Goal: Communication & Community: Answer question/provide support

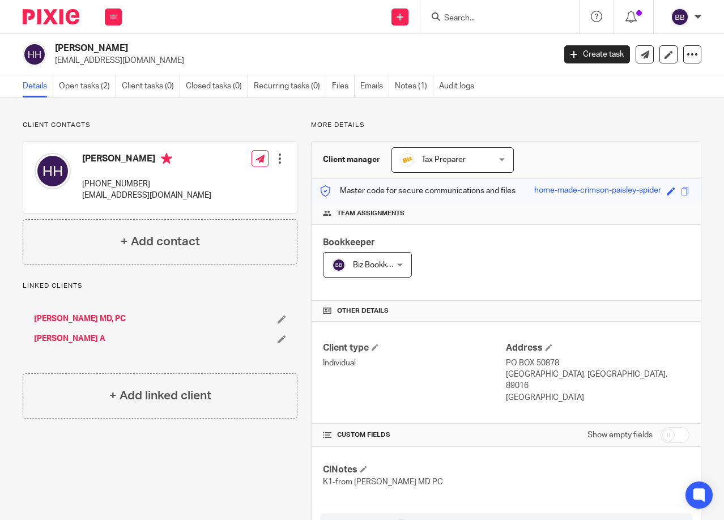
click at [469, 15] on input "Search" at bounding box center [494, 19] width 102 height 10
click at [453, 19] on input "Search" at bounding box center [494, 19] width 102 height 10
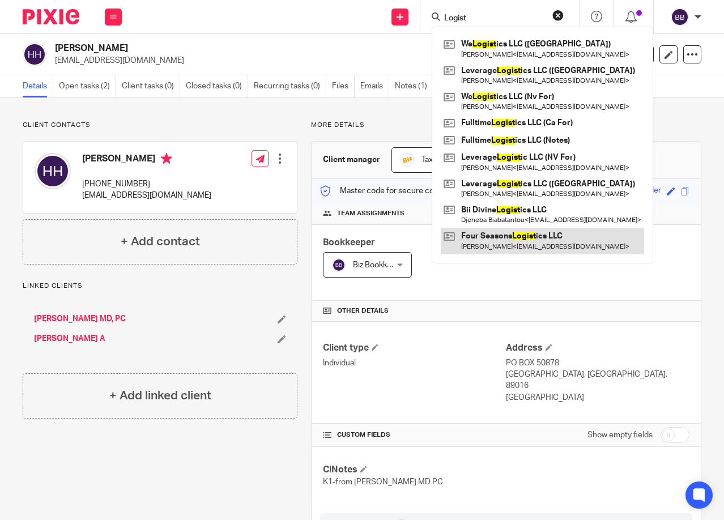
type input "Logist"
click at [502, 245] on link at bounding box center [541, 241] width 203 height 26
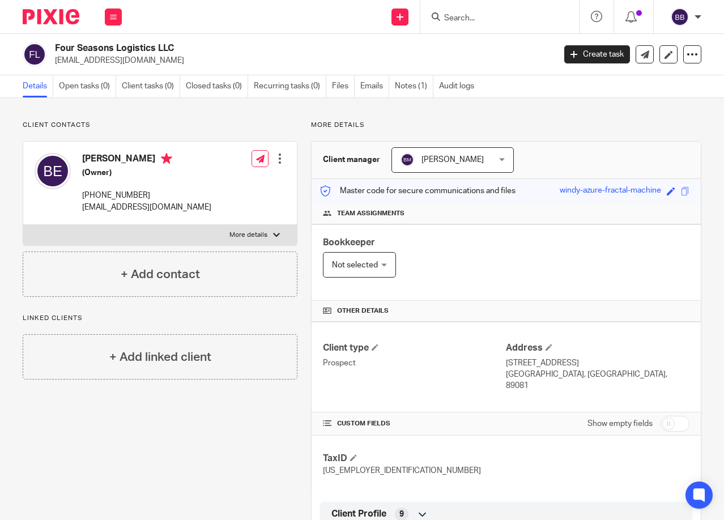
click at [473, 20] on input "Search" at bounding box center [494, 19] width 102 height 10
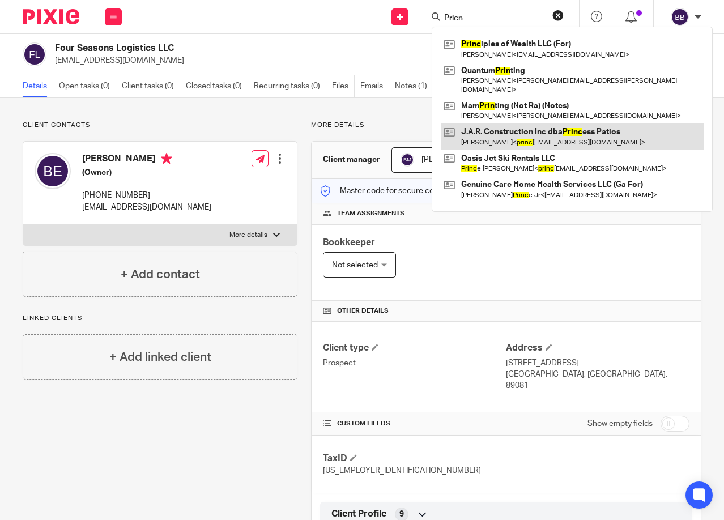
type input "Pricn"
click at [492, 125] on link at bounding box center [571, 136] width 263 height 26
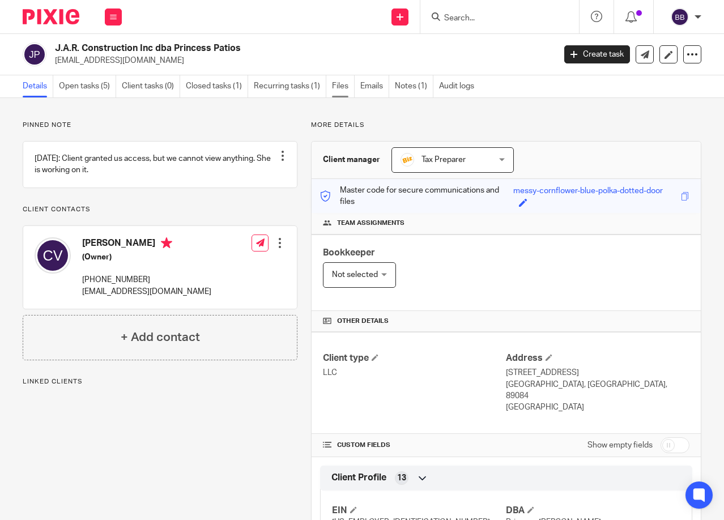
click at [341, 91] on link "Files" at bounding box center [343, 86] width 23 height 22
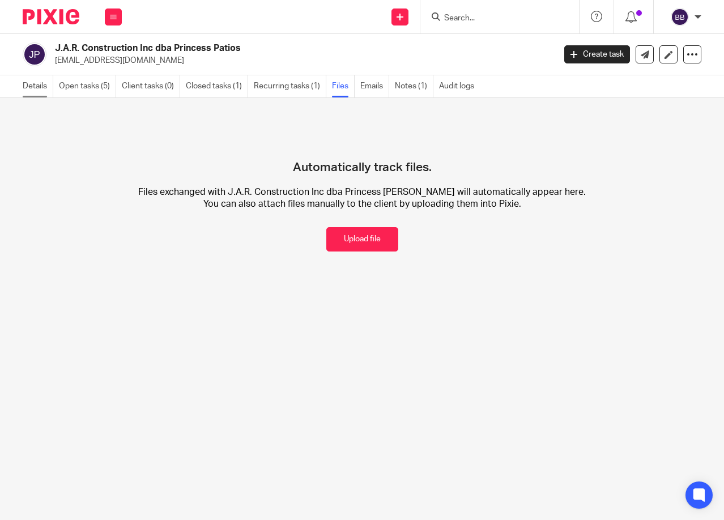
click at [40, 82] on link "Details" at bounding box center [38, 86] width 31 height 22
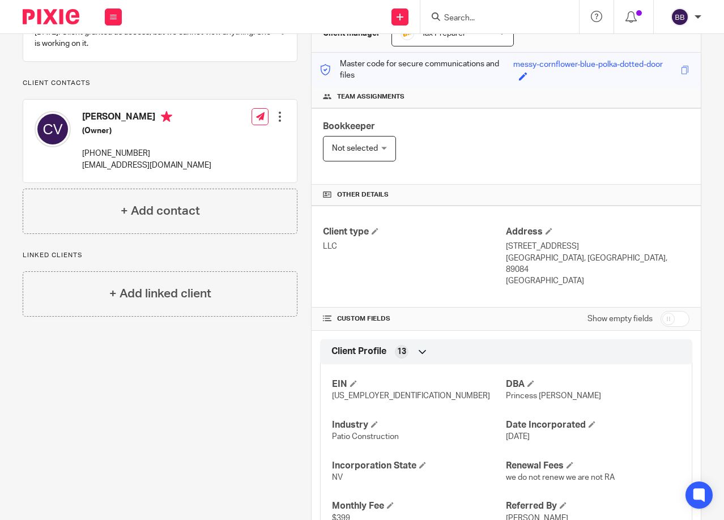
scroll to position [113, 0]
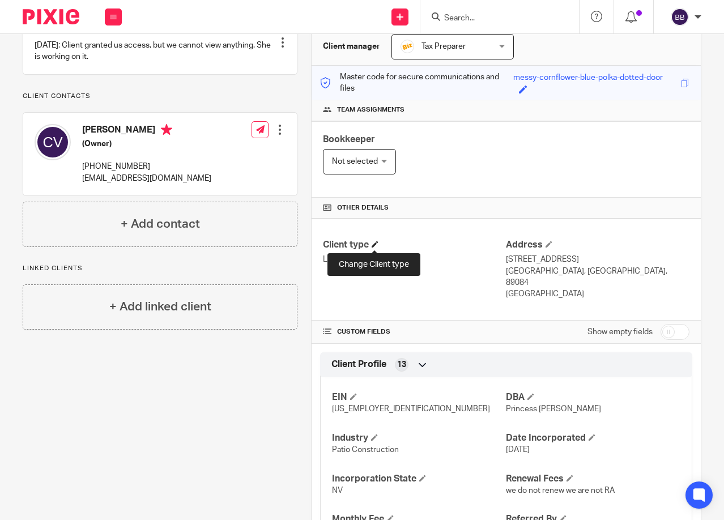
click at [373, 245] on span at bounding box center [374, 244] width 7 height 7
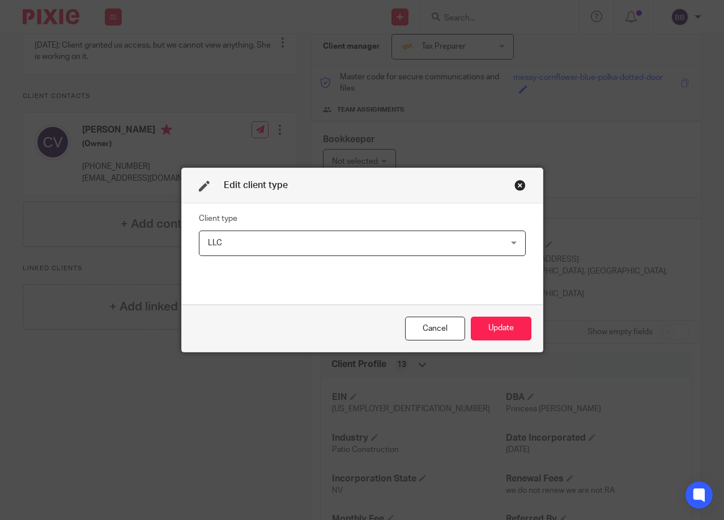
click at [512, 239] on div "LLC LLC" at bounding box center [362, 242] width 327 height 25
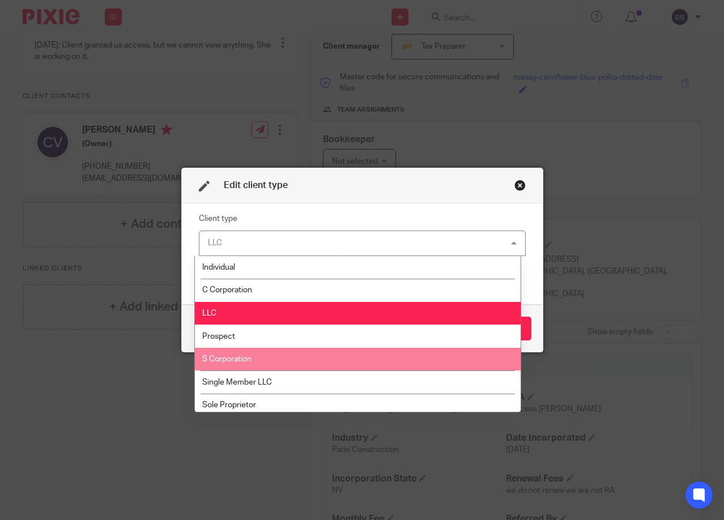
click at [221, 362] on li "S Corporation" at bounding box center [358, 359] width 326 height 23
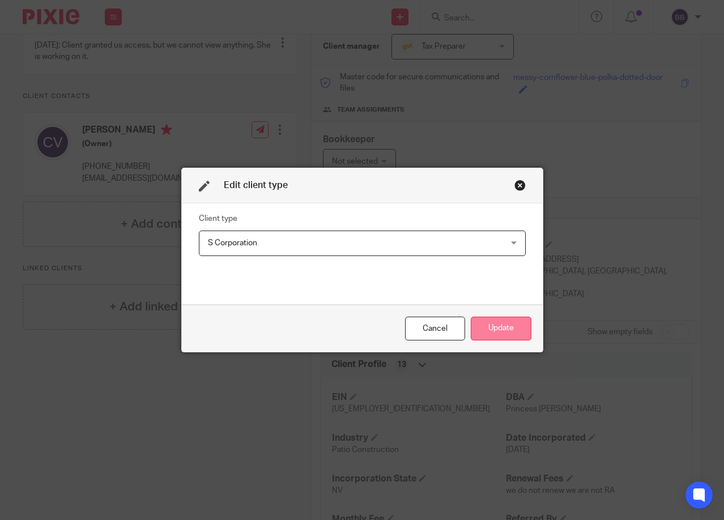
click at [494, 332] on button "Update" at bounding box center [500, 328] width 61 height 24
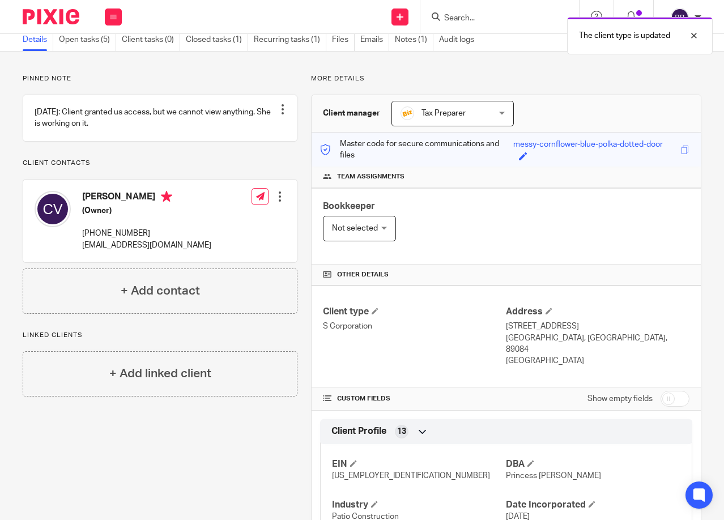
scroll to position [0, 0]
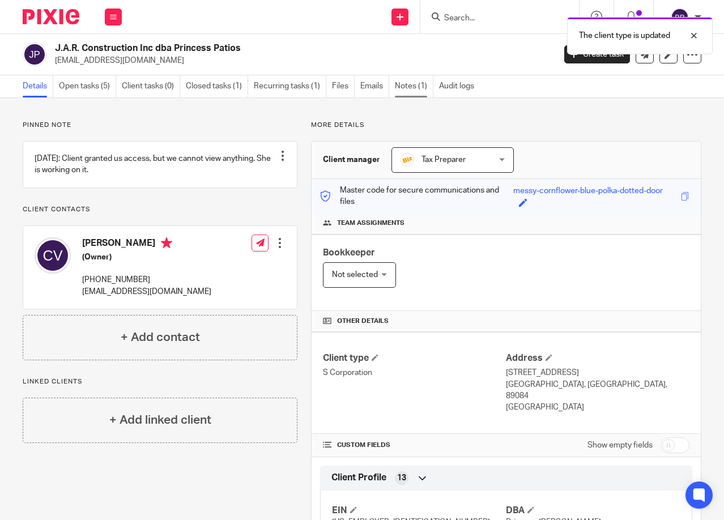
click at [410, 86] on link "Notes (1)" at bounding box center [414, 86] width 38 height 22
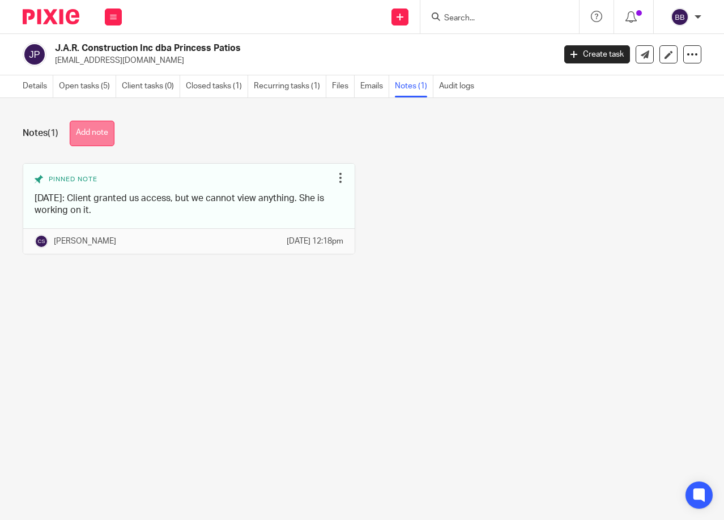
click at [81, 135] on button "Add note" at bounding box center [92, 133] width 45 height 25
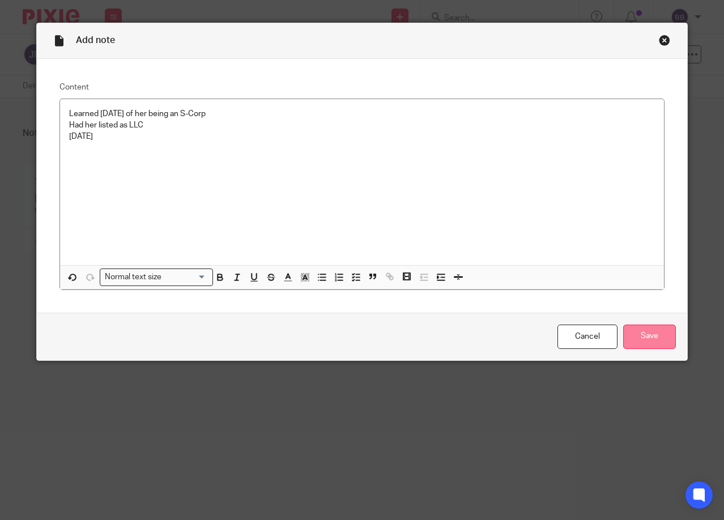
click at [643, 332] on input "Save" at bounding box center [649, 336] width 53 height 24
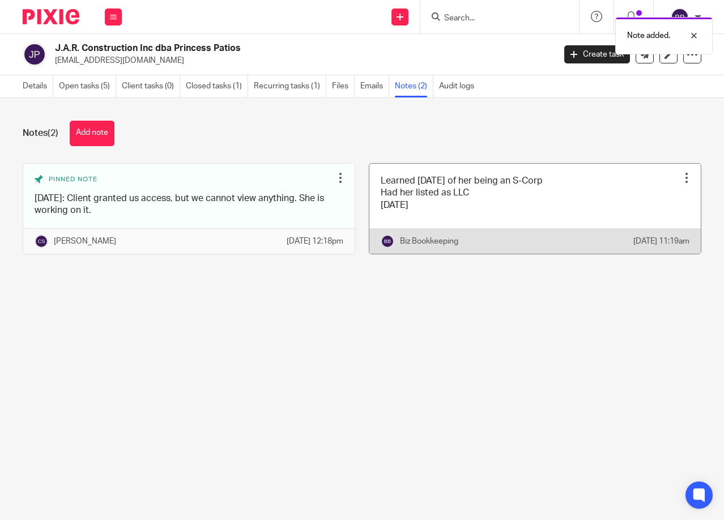
click at [680, 182] on div at bounding box center [685, 177] width 11 height 11
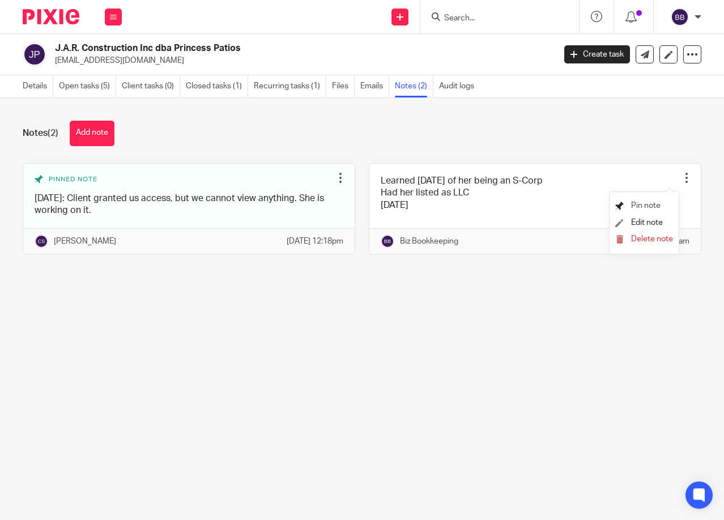
click at [639, 207] on span "Pin note" at bounding box center [645, 206] width 29 height 8
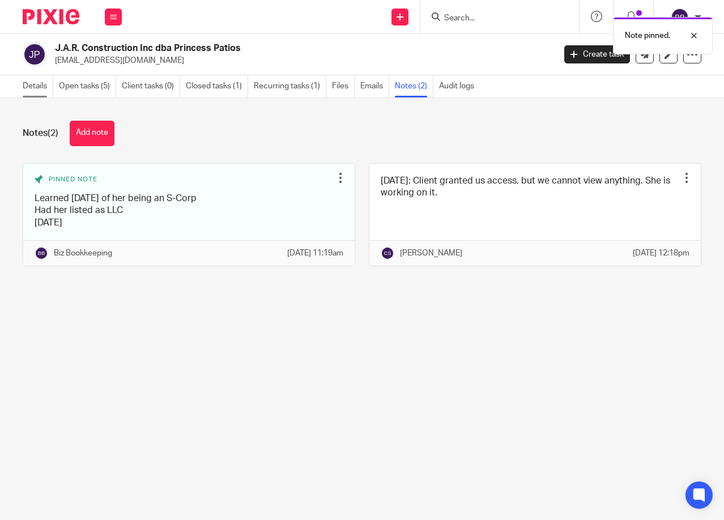
click at [35, 87] on link "Details" at bounding box center [38, 86] width 31 height 22
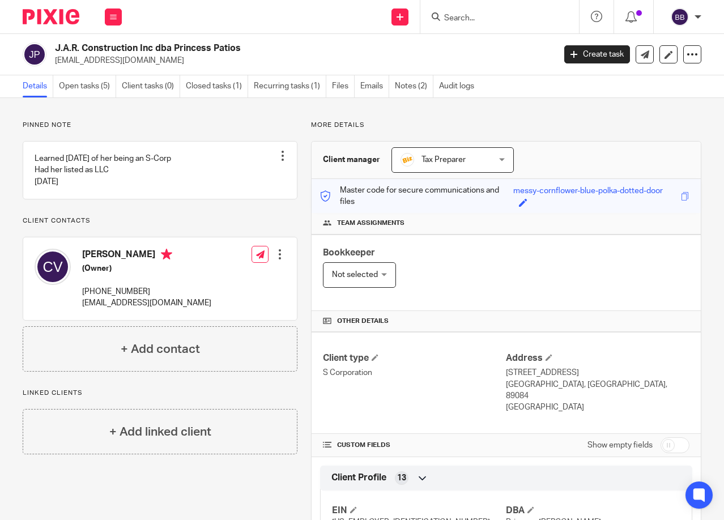
click at [490, 22] on input "Search" at bounding box center [494, 19] width 102 height 10
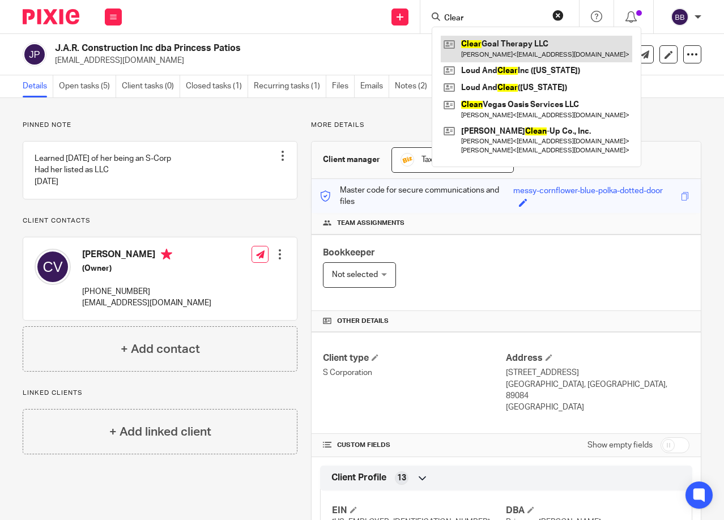
type input "Clear"
click at [494, 52] on link at bounding box center [535, 49] width 191 height 26
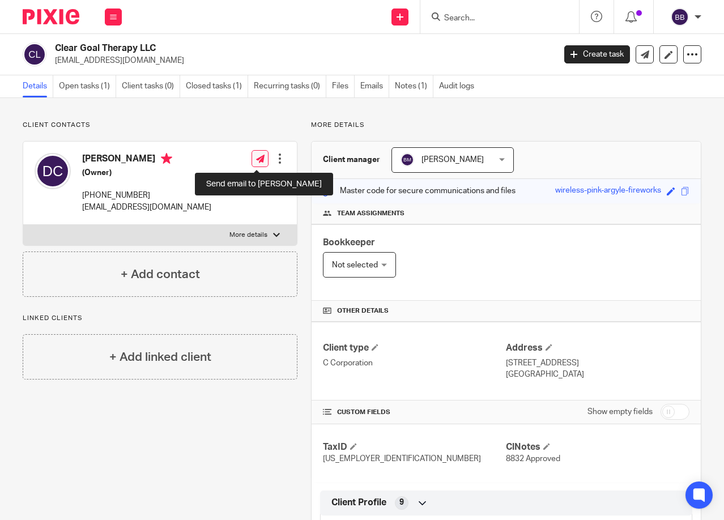
click at [258, 159] on icon at bounding box center [260, 159] width 8 height 8
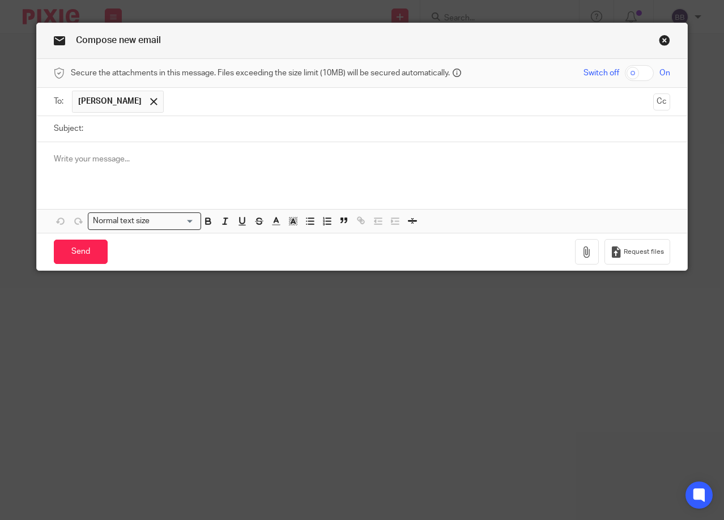
click at [118, 138] on input "Subject:" at bounding box center [379, 128] width 581 height 25
type input "Tax Return"
click at [83, 162] on p at bounding box center [362, 158] width 616 height 11
click at [584, 249] on icon "button" at bounding box center [586, 251] width 11 height 11
click at [581, 251] on icon "button" at bounding box center [586, 251] width 11 height 11
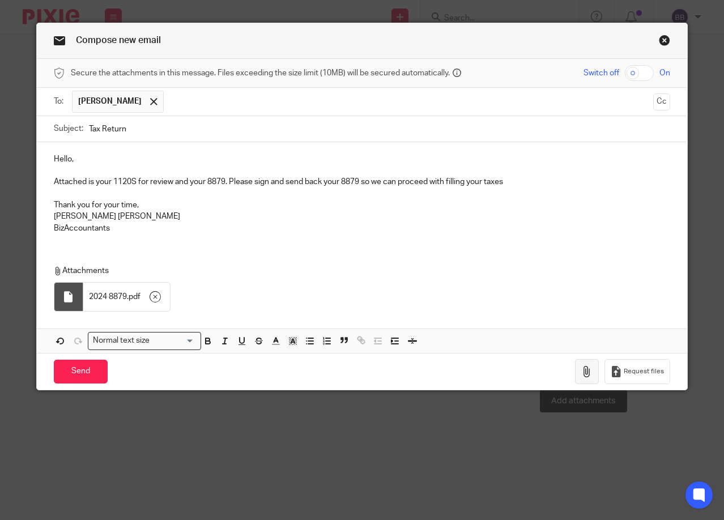
click at [580, 361] on button "button" at bounding box center [587, 371] width 24 height 25
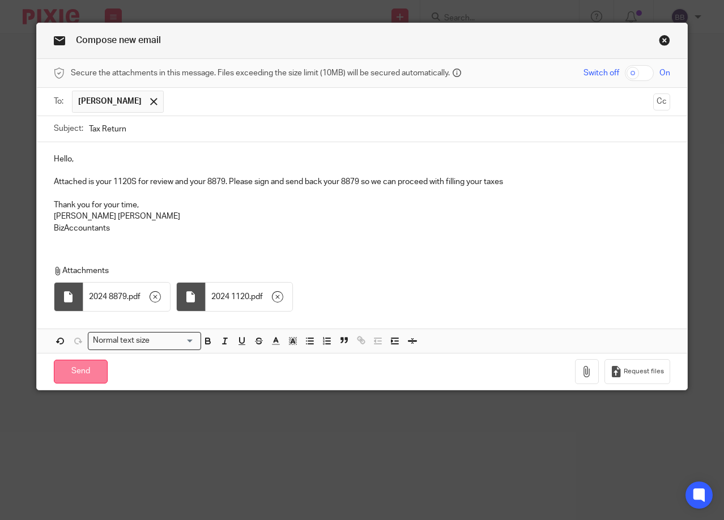
click at [79, 374] on input "Send" at bounding box center [81, 371] width 54 height 24
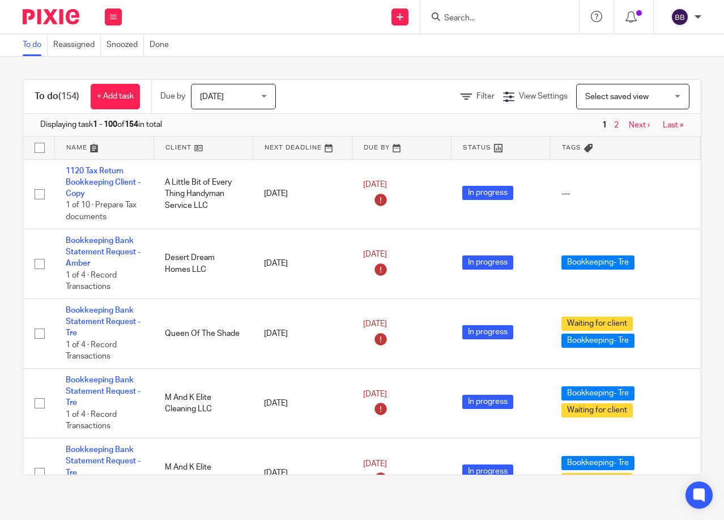
click at [455, 19] on input "Search" at bounding box center [494, 19] width 102 height 10
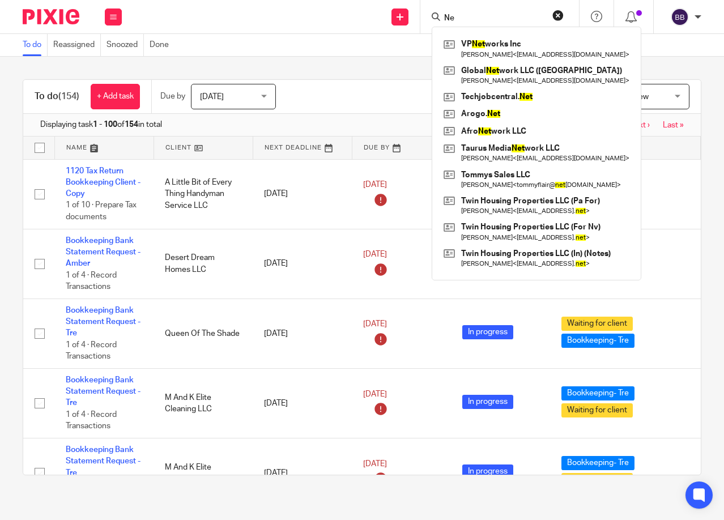
type input "N"
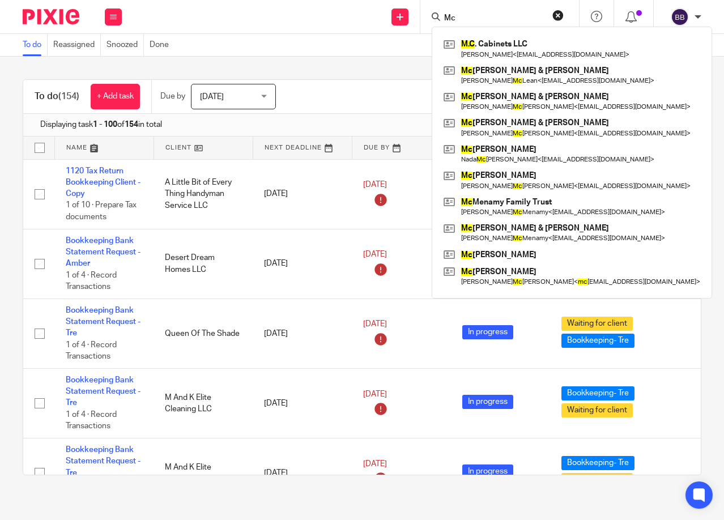
type input "M"
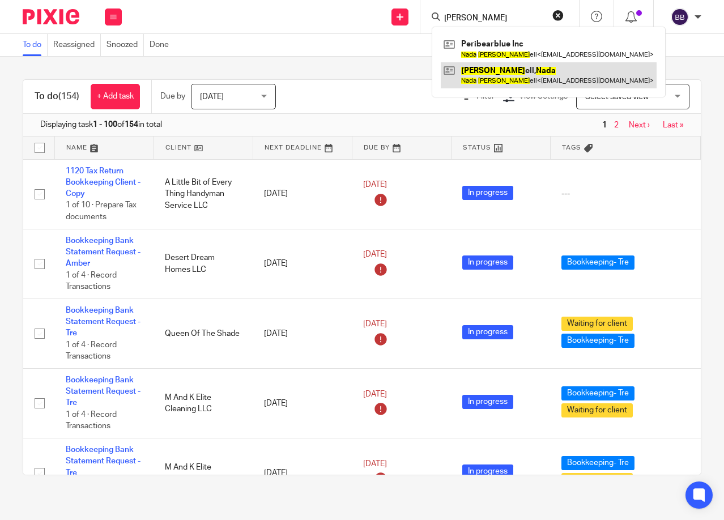
type input "mada MCdow"
click at [474, 71] on link at bounding box center [548, 75] width 216 height 26
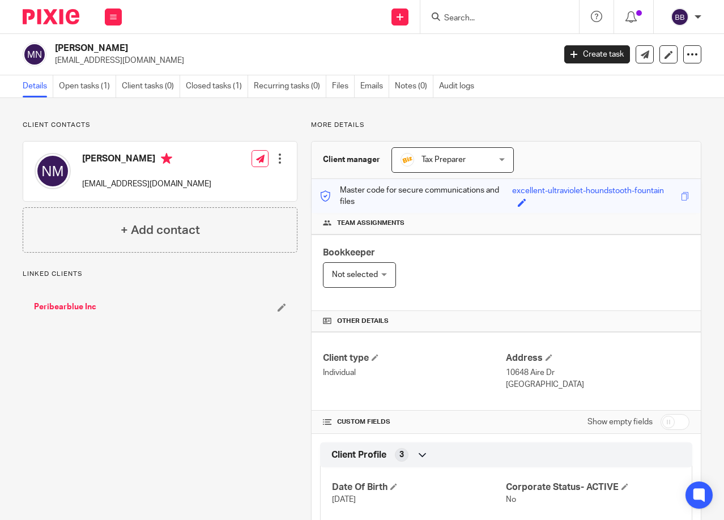
click at [63, 303] on link "Peribearblue Inc" at bounding box center [65, 306] width 62 height 11
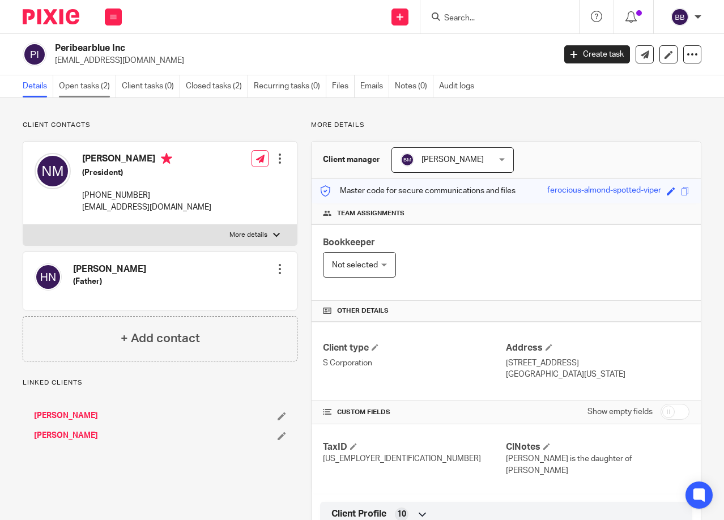
click at [72, 90] on link "Open tasks (2)" at bounding box center [87, 86] width 57 height 22
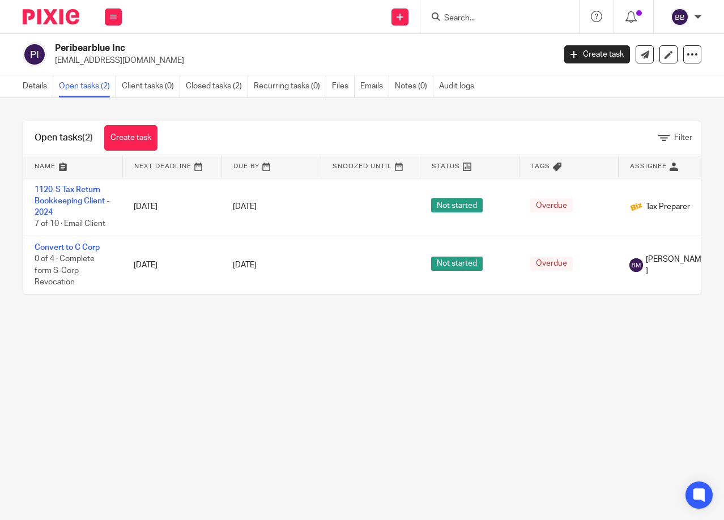
click at [41, 106] on div "Open tasks (2) Create task Filter Name Next Deadline Due By Snoozed Until Statu…" at bounding box center [362, 207] width 724 height 219
click at [371, 82] on link "Emails" at bounding box center [374, 86] width 29 height 22
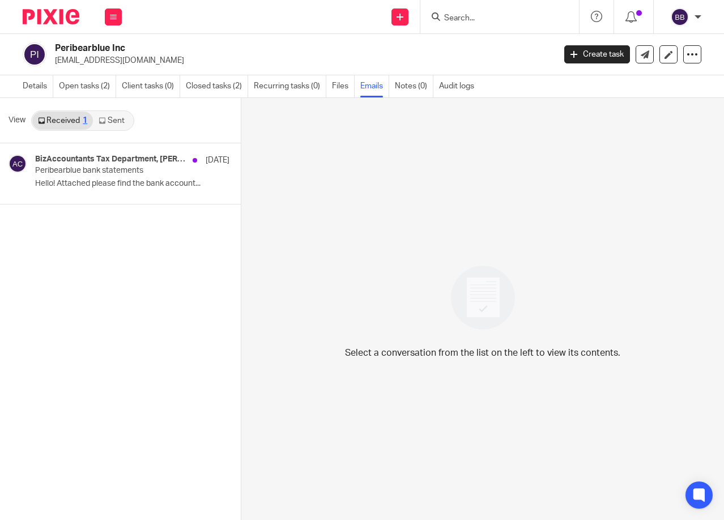
click at [104, 121] on icon at bounding box center [102, 120] width 7 height 7
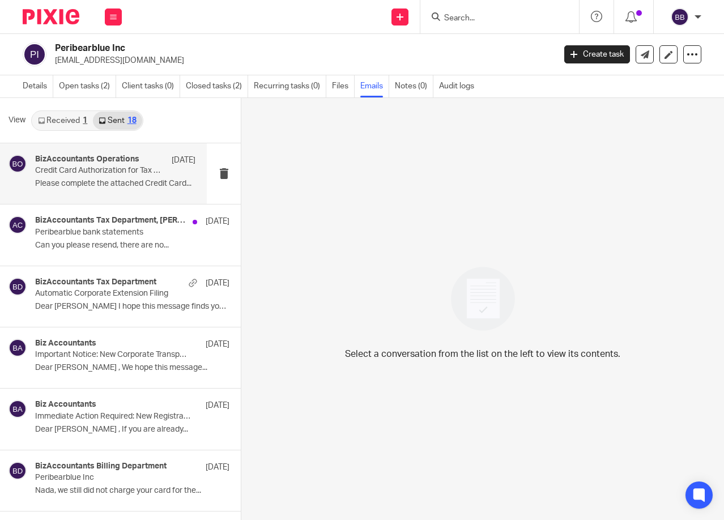
click at [94, 189] on p "Please complete the attached Credit Card..." at bounding box center [115, 184] width 160 height 10
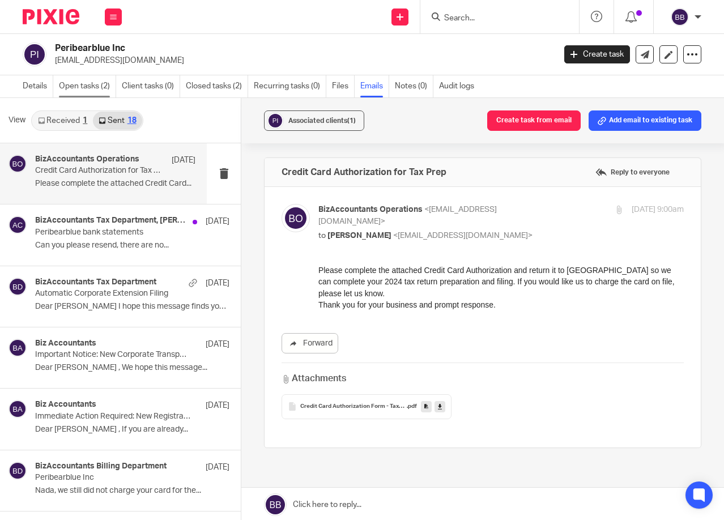
click at [83, 90] on link "Open tasks (2)" at bounding box center [87, 86] width 57 height 22
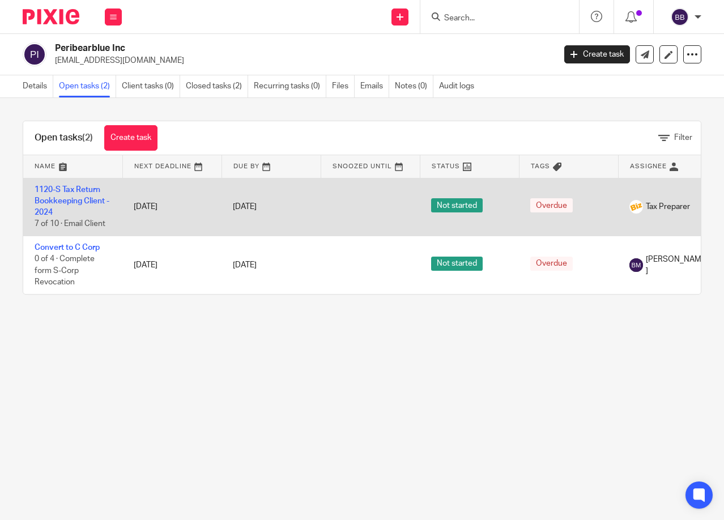
click at [67, 206] on td "1120-S Tax Return Bookkeeping Client - 2024 7 of 10 · Email Client" at bounding box center [72, 207] width 99 height 58
click at [67, 199] on link "1120-S Tax Return Bookkeeping Client - 2024" at bounding box center [72, 201] width 75 height 31
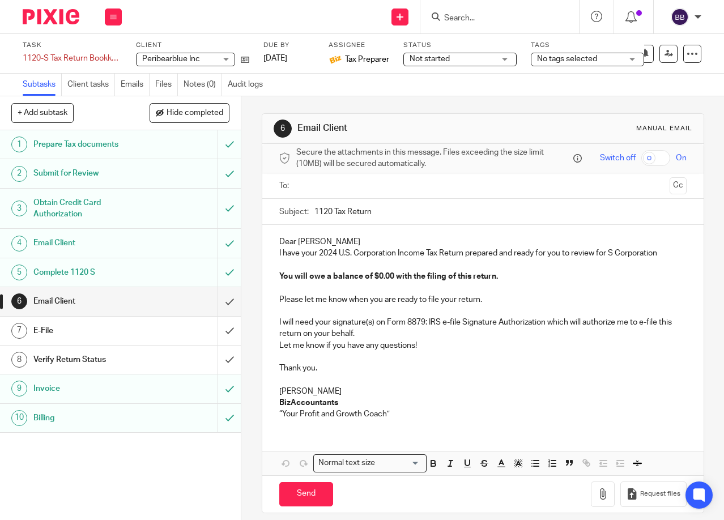
click at [162, 179] on div "Submit for Review" at bounding box center [119, 173] width 173 height 17
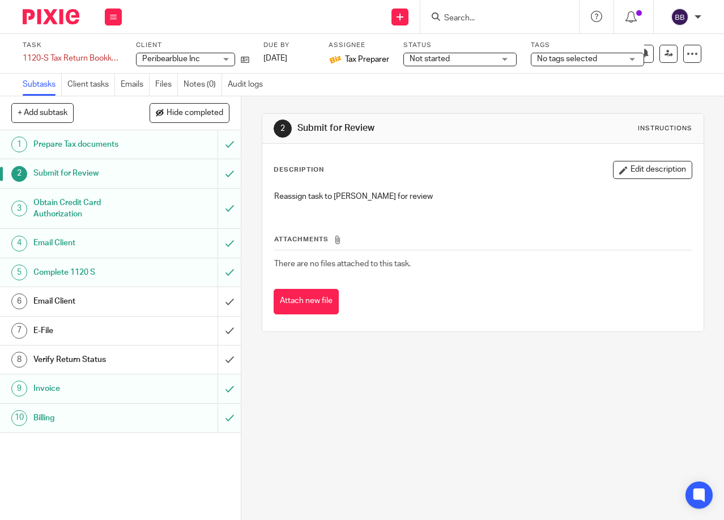
click at [89, 273] on h1 "Complete 1120 S" at bounding box center [90, 272] width 115 height 17
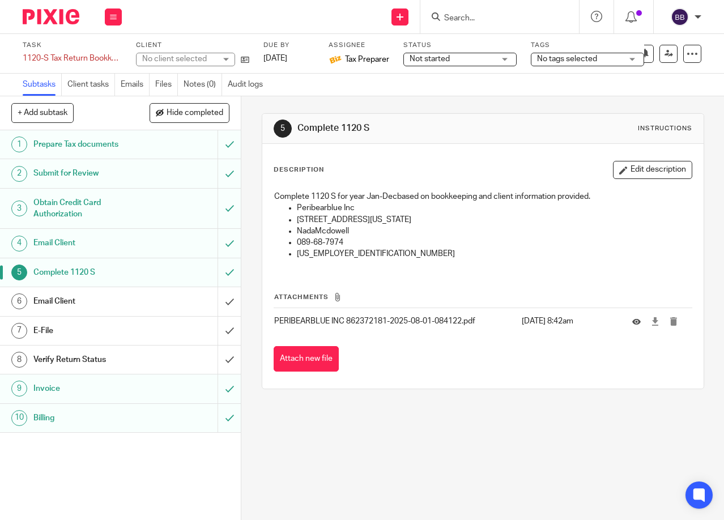
click at [360, 319] on p "PERIBEARBLUE INC 862372181-2025-08-01-084122.pdf" at bounding box center [394, 320] width 241 height 11
click at [290, 359] on button "Attach new file" at bounding box center [305, 358] width 65 height 25
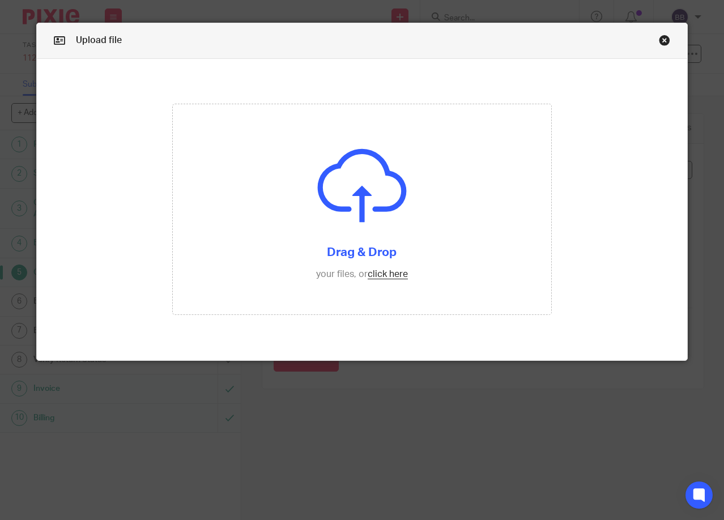
click at [661, 40] on link "Close this dialog window" at bounding box center [663, 42] width 11 height 15
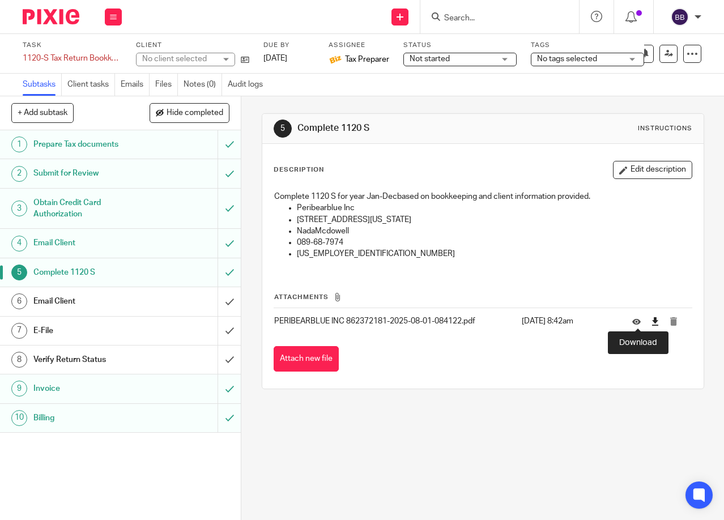
click at [650, 322] on icon at bounding box center [654, 321] width 8 height 8
click at [83, 355] on h1 "Verify Return Status" at bounding box center [90, 359] width 115 height 17
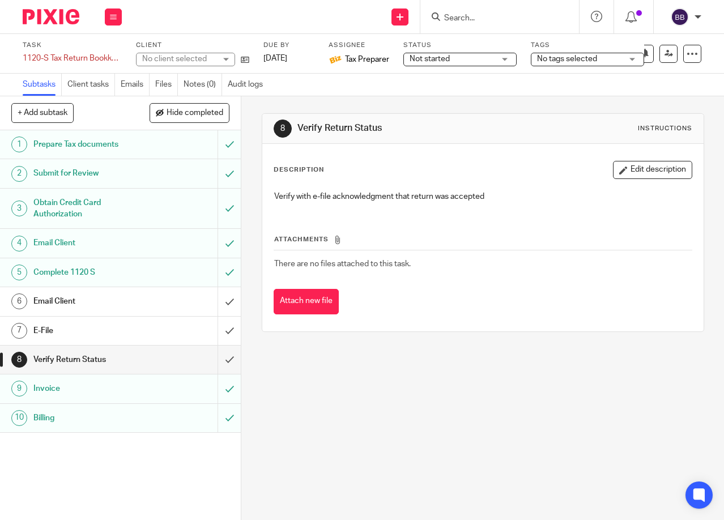
click at [92, 335] on h1 "E-File" at bounding box center [90, 330] width 115 height 17
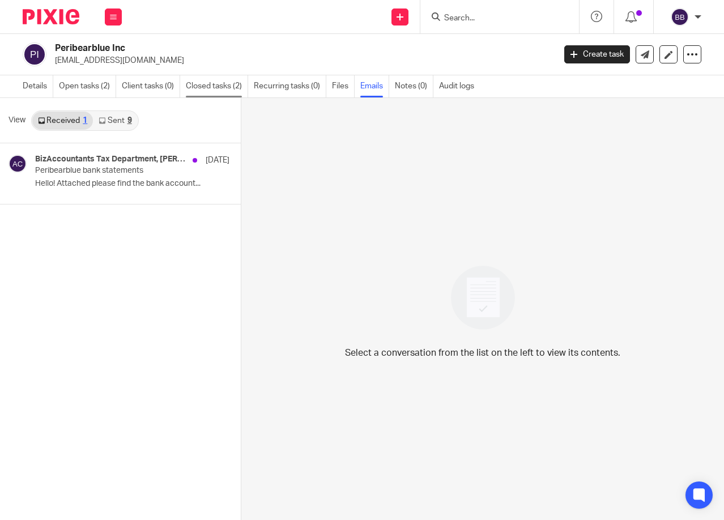
click at [204, 88] on link "Closed tasks (2)" at bounding box center [217, 86] width 62 height 22
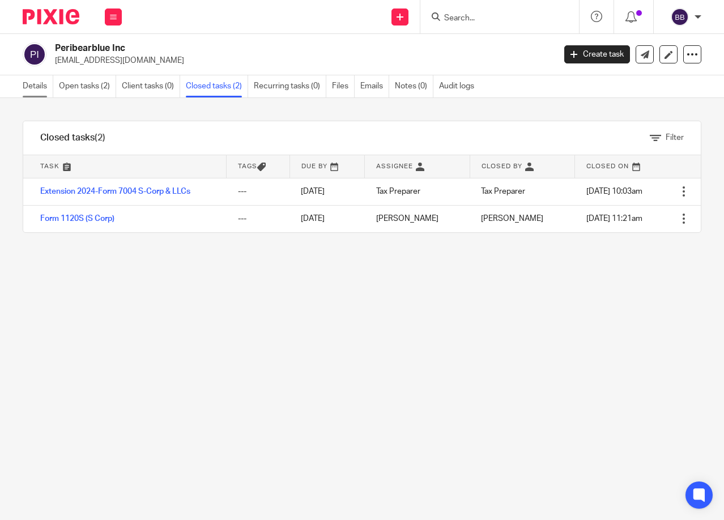
click at [33, 81] on link "Details" at bounding box center [38, 86] width 31 height 22
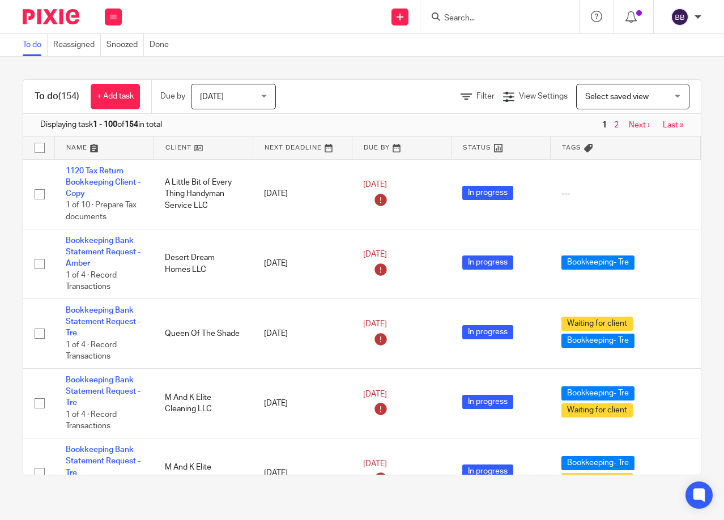
click at [479, 12] on form at bounding box center [503, 17] width 121 height 14
click at [466, 20] on input "Search" at bounding box center [494, 19] width 102 height 10
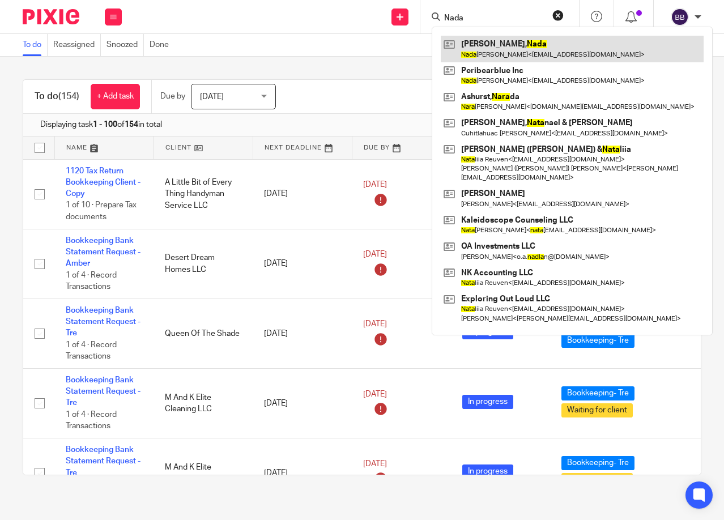
type input "Nada"
click at [497, 47] on link at bounding box center [571, 49] width 263 height 26
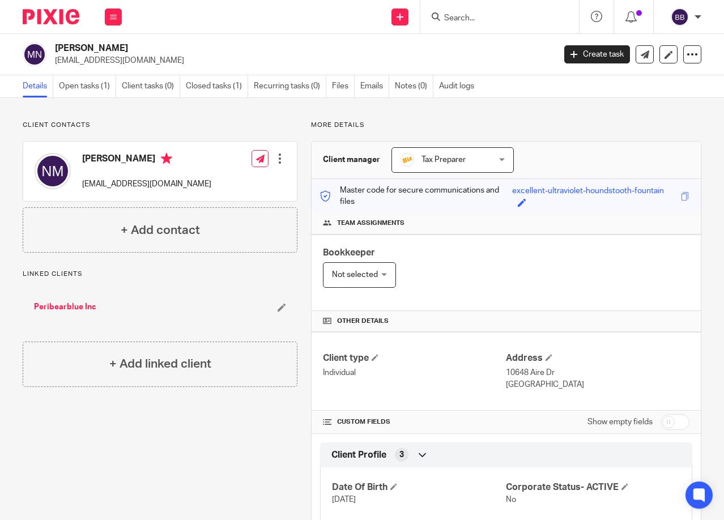
click at [63, 307] on link "Peribearblue Inc" at bounding box center [65, 306] width 62 height 11
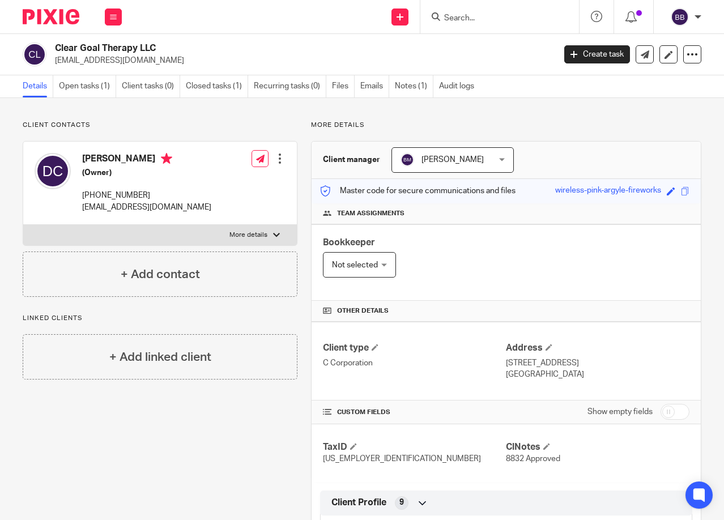
click at [228, 416] on div "Client contacts [PERSON_NAME] (Owner) [PHONE_NUMBER] [EMAIL_ADDRESS][DOMAIN_NAM…" at bounding box center [154, 480] width 288 height 718
click at [32, 18] on img at bounding box center [51, 16] width 57 height 15
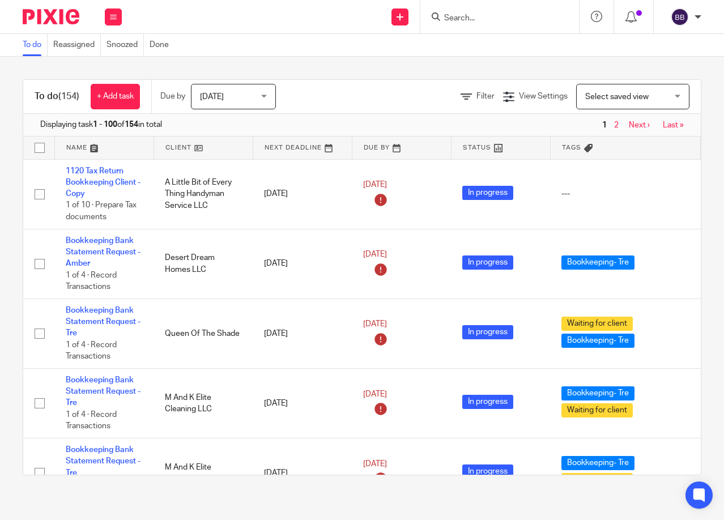
click at [213, 493] on div "To do (154) + Add task Due by Today Today Today Tomorrow This week Next week Th…" at bounding box center [362, 277] width 724 height 441
click at [46, 25] on div at bounding box center [46, 16] width 93 height 33
click at [488, 20] on input "Search" at bounding box center [494, 19] width 102 height 10
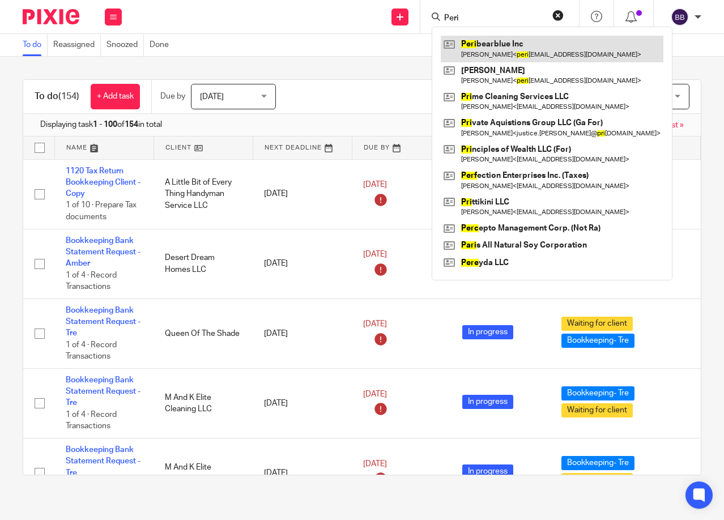
type input "Peri"
click at [494, 37] on link at bounding box center [551, 49] width 222 height 26
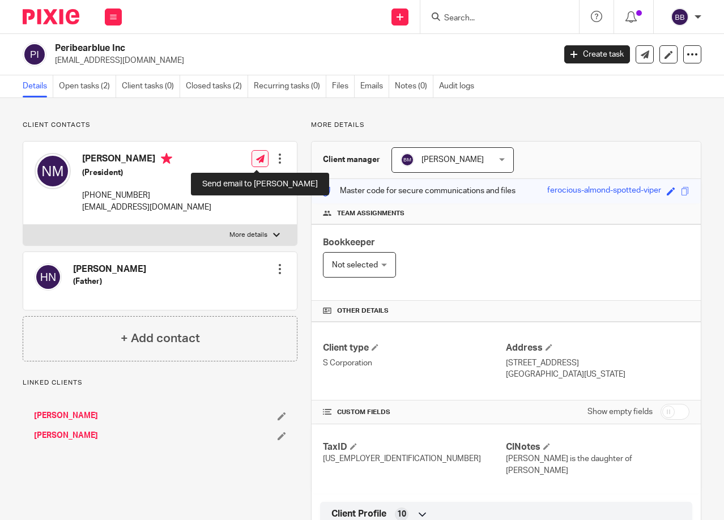
click at [256, 156] on icon at bounding box center [260, 159] width 8 height 8
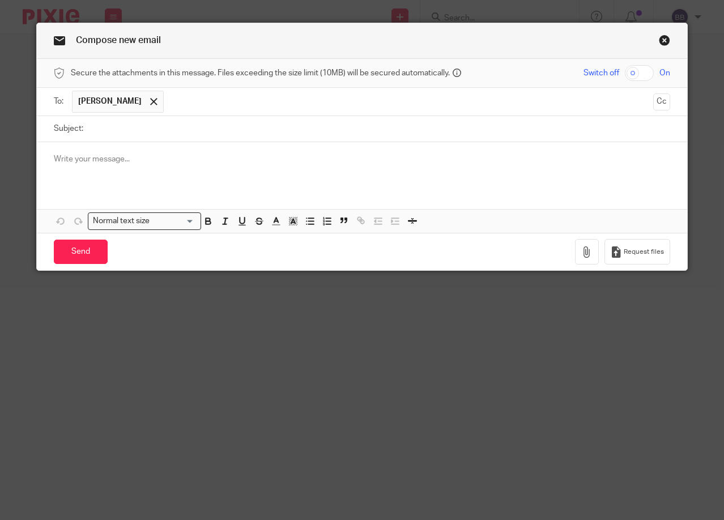
click at [114, 141] on input "Subject:" at bounding box center [379, 128] width 581 height 25
type input "Tax Return"
click at [105, 163] on p at bounding box center [362, 158] width 616 height 11
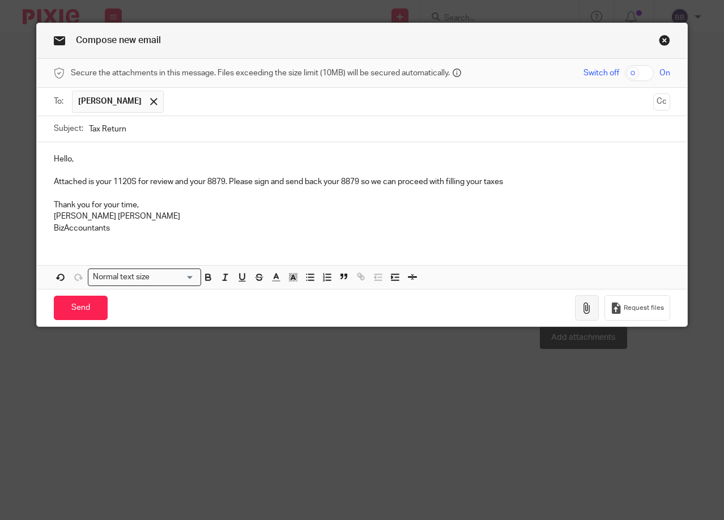
click at [576, 307] on button "button" at bounding box center [587, 307] width 24 height 25
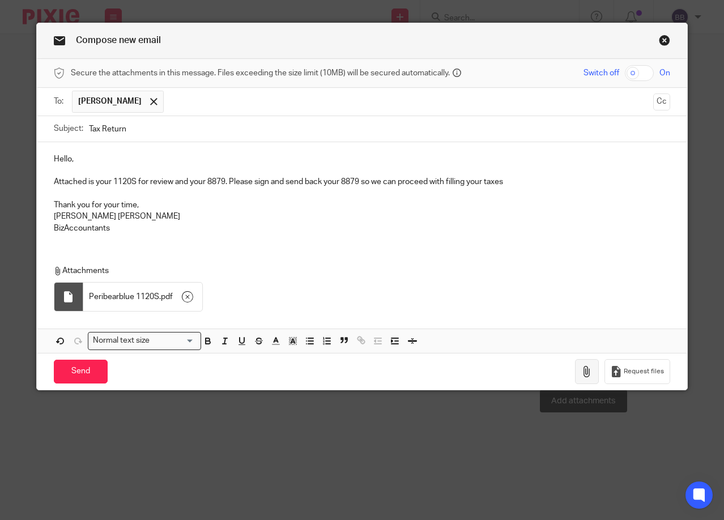
click at [586, 379] on button "button" at bounding box center [587, 371] width 24 height 25
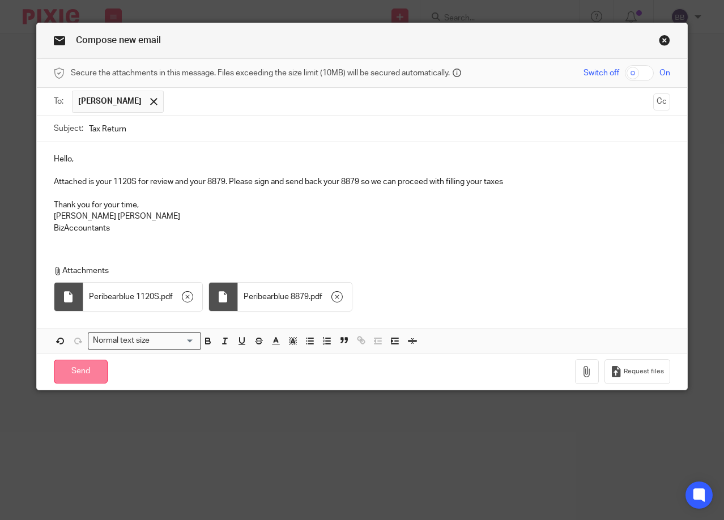
click at [79, 367] on input "Send" at bounding box center [81, 371] width 54 height 24
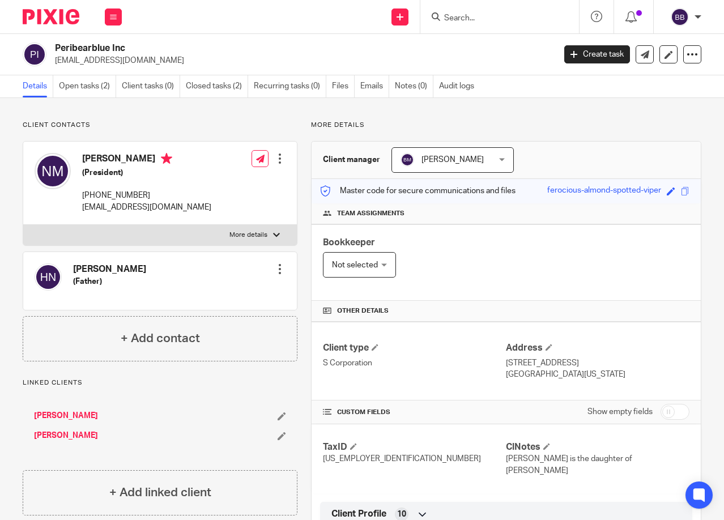
click at [45, 439] on link "[PERSON_NAME]" at bounding box center [66, 435] width 64 height 11
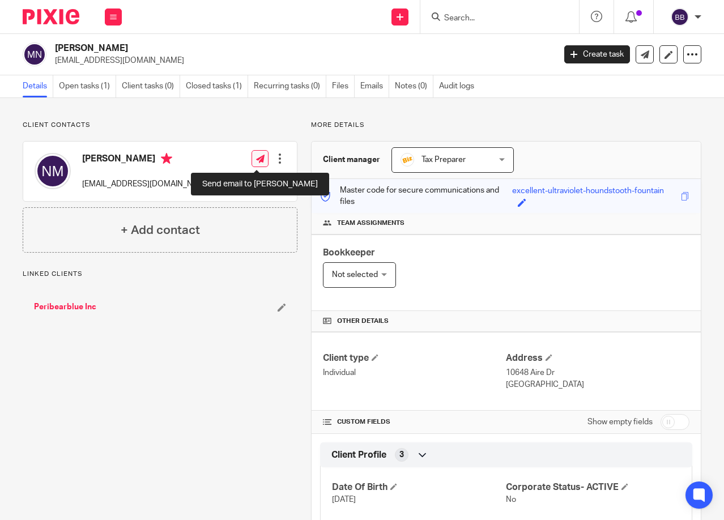
click at [256, 158] on icon at bounding box center [260, 159] width 8 height 8
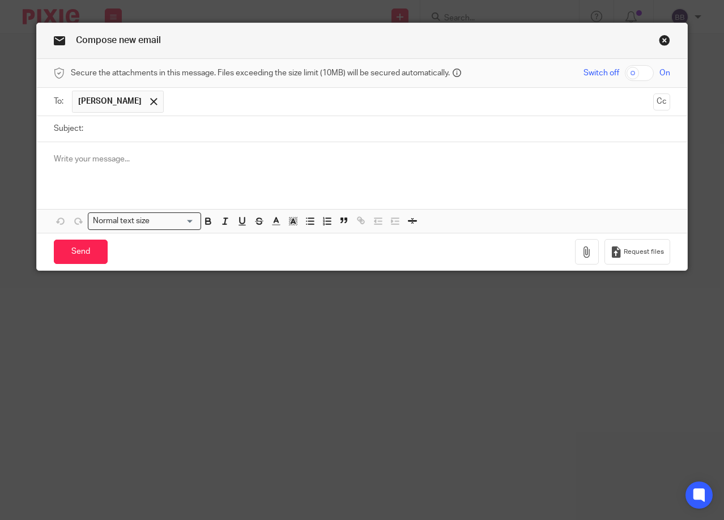
click at [100, 126] on input "Subject:" at bounding box center [379, 128] width 581 height 25
click at [101, 127] on input "Subject:" at bounding box center [379, 128] width 581 height 25
type input "Tax Return"
click at [109, 162] on p at bounding box center [362, 158] width 616 height 11
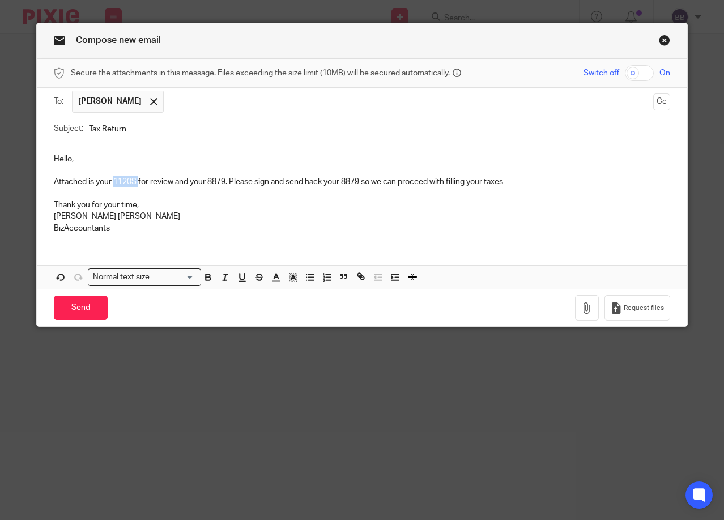
drag, startPoint x: 135, startPoint y: 182, endPoint x: 109, endPoint y: 185, distance: 25.6
click at [109, 185] on p "Attached is your 1120S for review and your 8879. Please sign and send back your…" at bounding box center [362, 181] width 616 height 11
click at [189, 221] on p "Kane Wills" at bounding box center [362, 216] width 616 height 11
click at [580, 299] on button "button" at bounding box center [587, 307] width 24 height 25
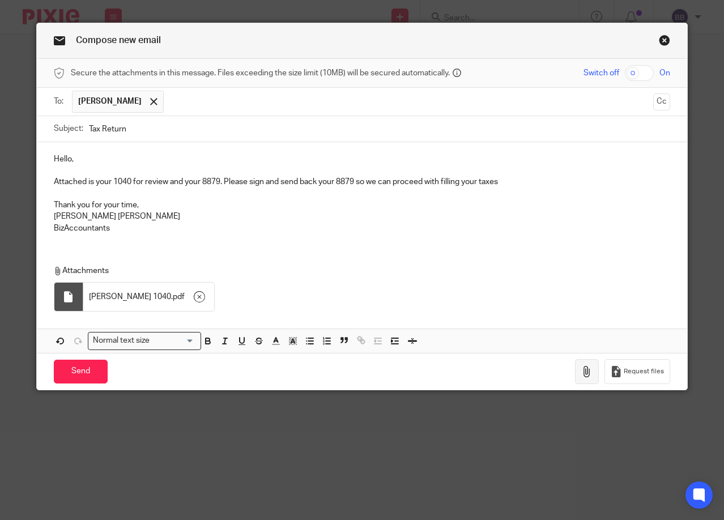
click at [585, 371] on icon "button" at bounding box center [586, 371] width 11 height 11
click at [63, 378] on input "Send" at bounding box center [81, 371] width 54 height 24
